Goal: Task Accomplishment & Management: Use online tool/utility

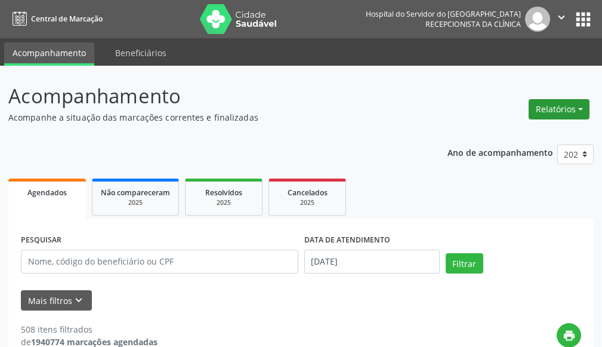
click at [551, 107] on button "Relatórios" at bounding box center [558, 109] width 61 height 20
click at [541, 134] on link "Agendamentos" at bounding box center [526, 134] width 128 height 17
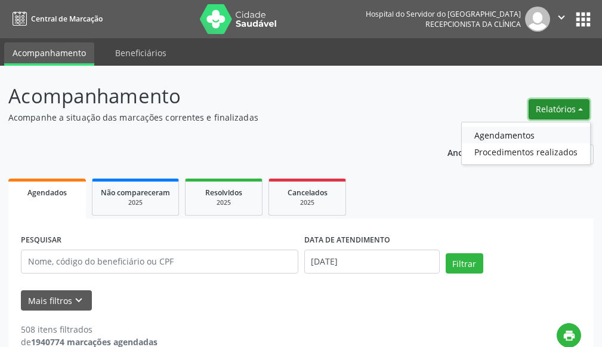
select select "9"
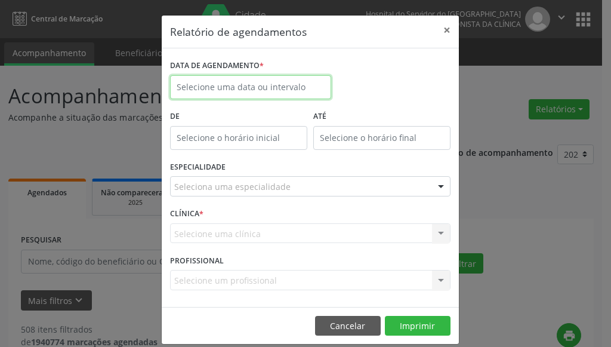
click at [292, 91] on input "text" at bounding box center [250, 87] width 161 height 24
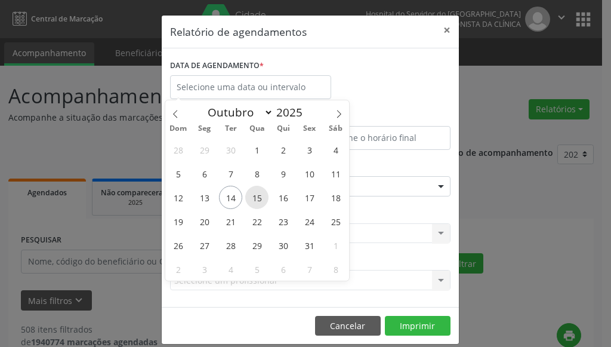
click at [259, 196] on span "15" at bounding box center [256, 197] width 23 height 23
type input "[DATE]"
click at [259, 196] on span "15" at bounding box center [256, 197] width 23 height 23
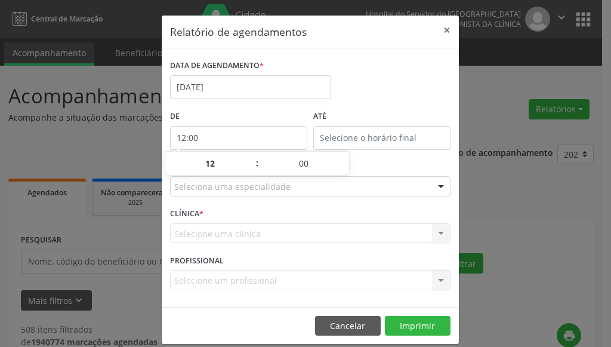
click at [220, 135] on input "12:00" at bounding box center [238, 138] width 137 height 24
click at [252, 166] on span at bounding box center [251, 169] width 8 height 12
type input "11:00"
type input "11"
click at [252, 166] on span at bounding box center [251, 169] width 8 height 12
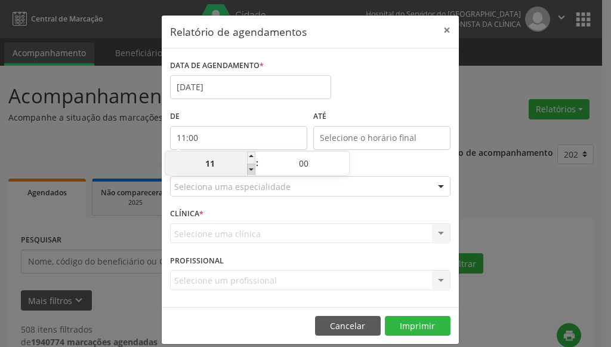
type input "10:00"
type input "10"
click at [252, 166] on span at bounding box center [251, 169] width 8 height 12
type input "09:00"
type input "09"
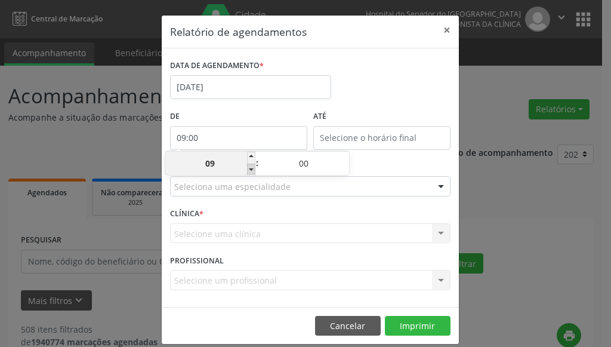
click at [252, 166] on span at bounding box center [251, 169] width 8 height 12
type input "08:00"
type input "08"
click at [252, 166] on span at bounding box center [251, 169] width 8 height 12
type input "07:00"
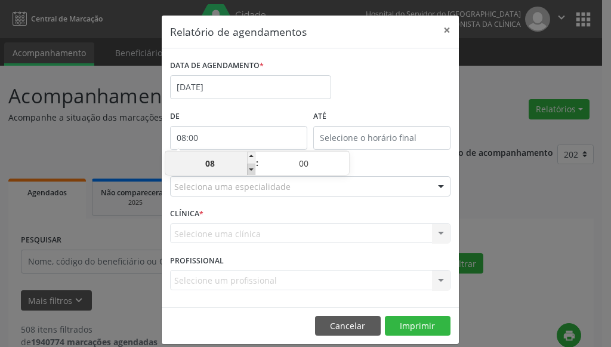
type input "07"
click at [324, 103] on div "DATA DE AGENDAMENTO * [DATE]" at bounding box center [250, 82] width 167 height 51
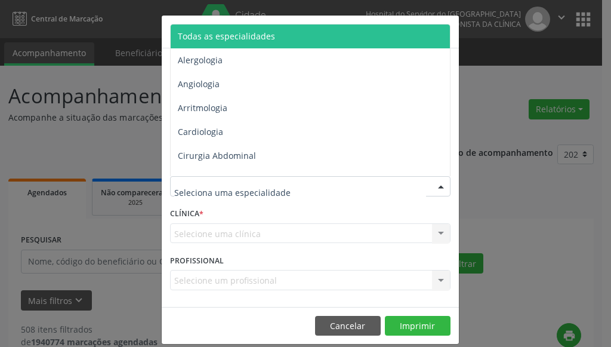
click at [232, 41] on span "Todas as especialidades" at bounding box center [226, 35] width 97 height 11
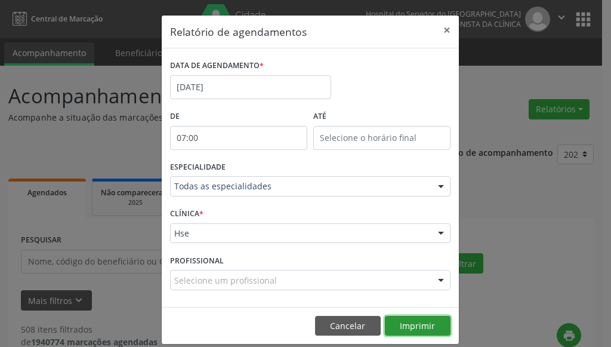
click at [401, 320] on button "Imprimir" at bounding box center [418, 326] width 66 height 20
